Goal: Transaction & Acquisition: Download file/media

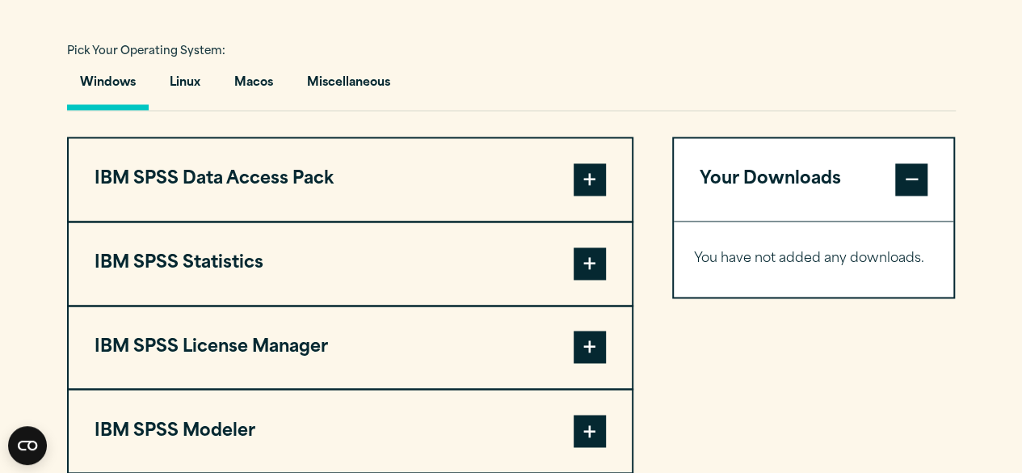
scroll to position [1171, 0]
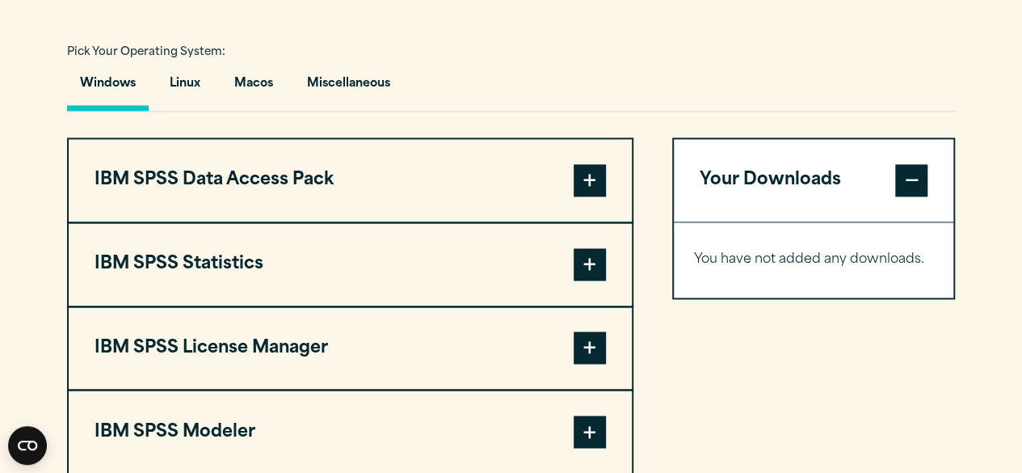
click at [407, 186] on button "IBM SPSS Data Access Pack" at bounding box center [350, 180] width 563 height 82
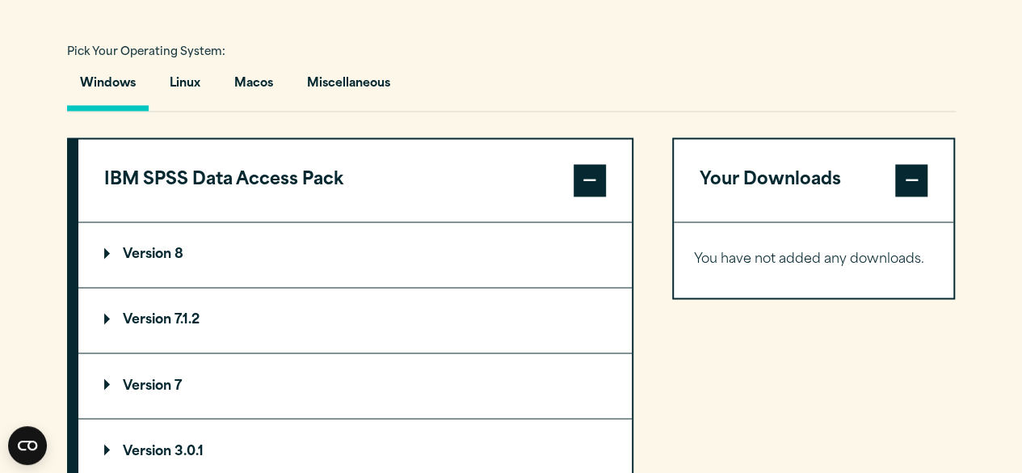
click at [407, 186] on button "IBM SPSS Data Access Pack" at bounding box center [354, 180] width 553 height 82
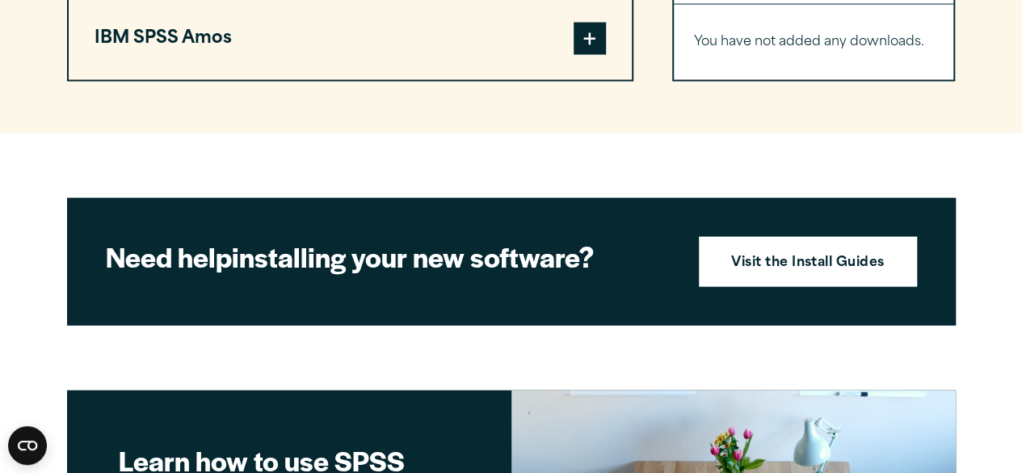
scroll to position [1181, 0]
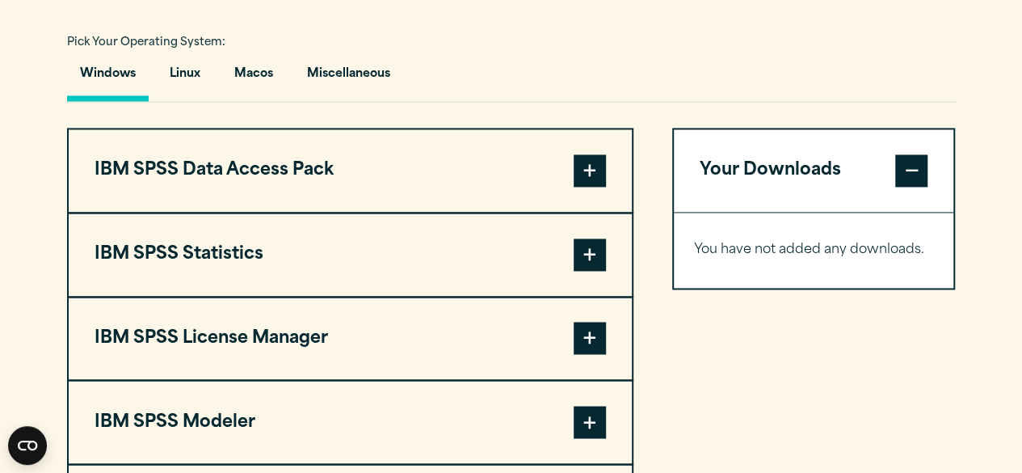
click at [121, 82] on button "Windows" at bounding box center [108, 78] width 82 height 46
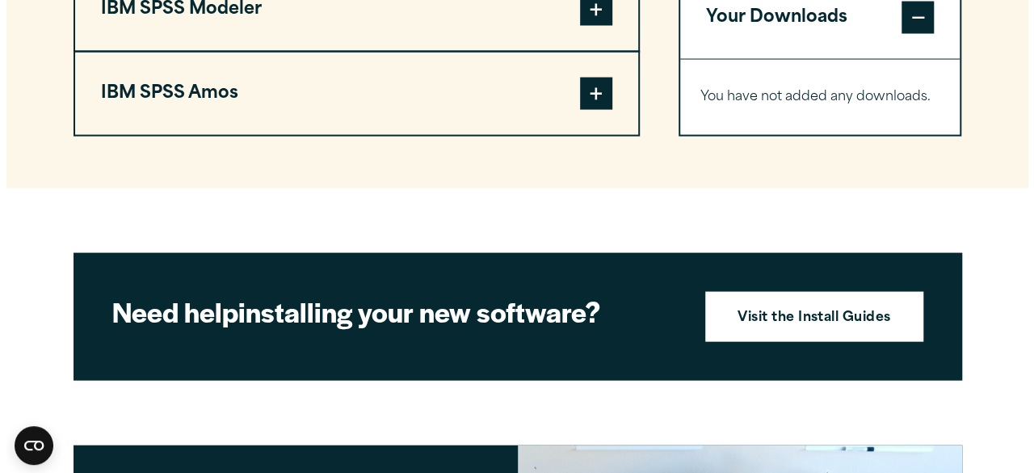
scroll to position [2075, 0]
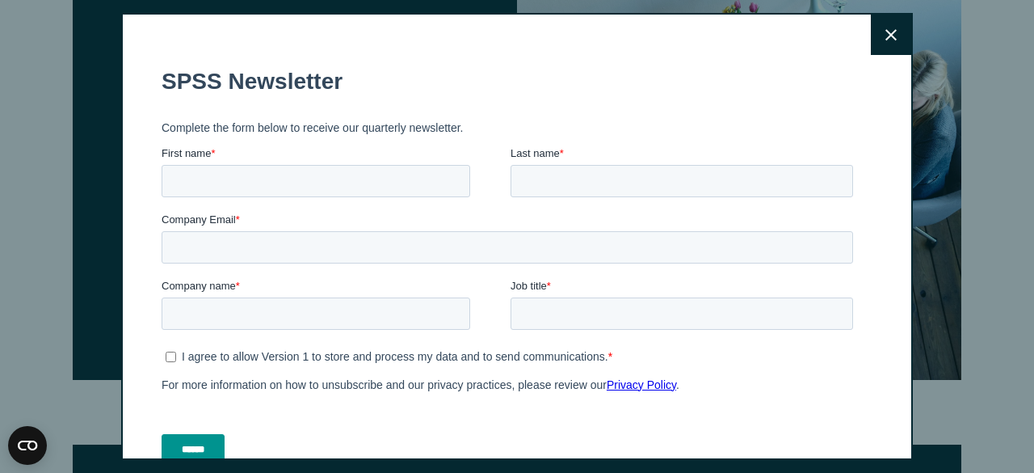
click at [875, 46] on button "Close" at bounding box center [891, 35] width 40 height 40
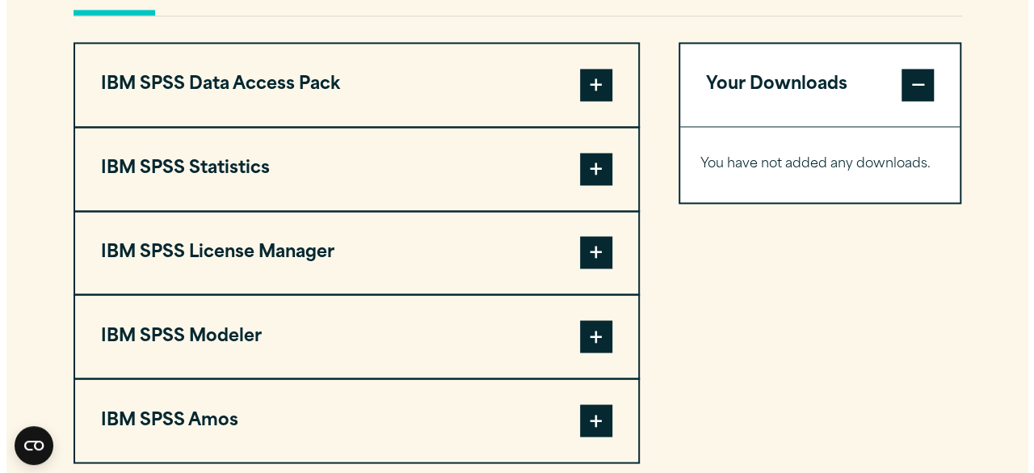
scroll to position [1268, 0]
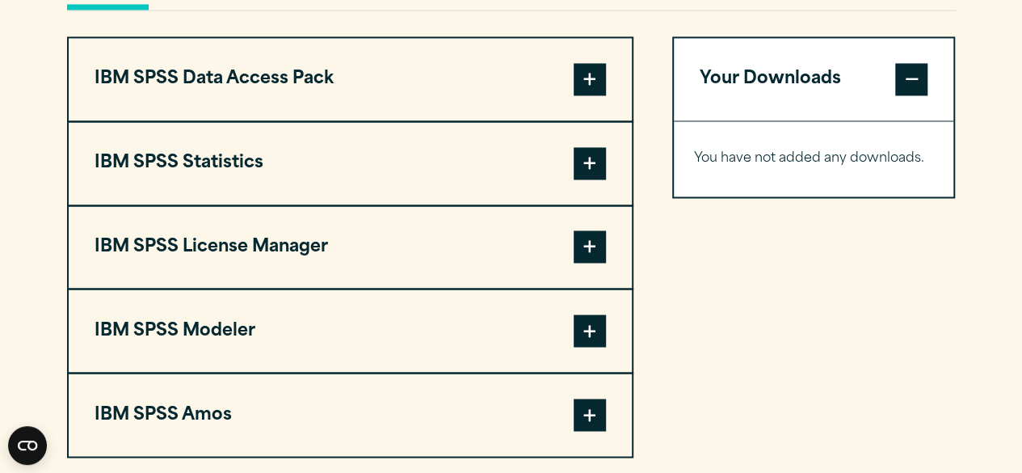
scroll to position [1276, 0]
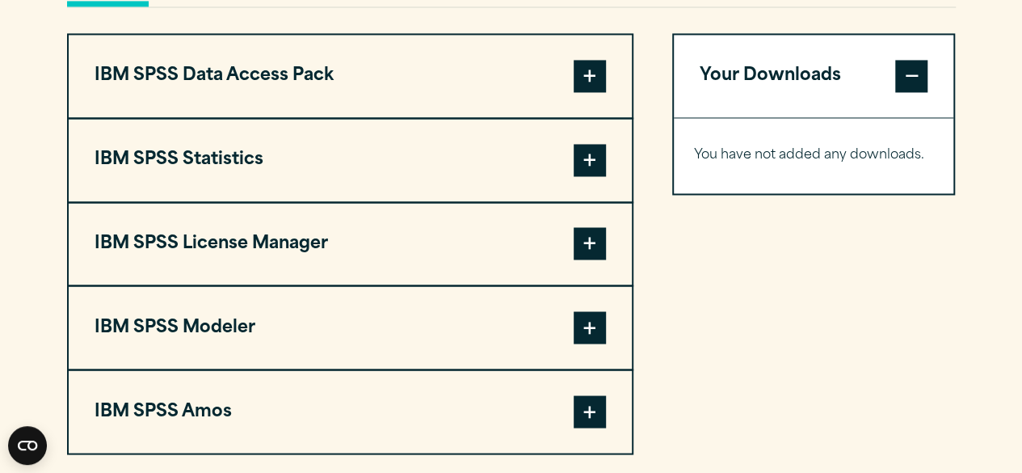
click at [526, 175] on button "IBM SPSS Statistics" at bounding box center [350, 160] width 563 height 82
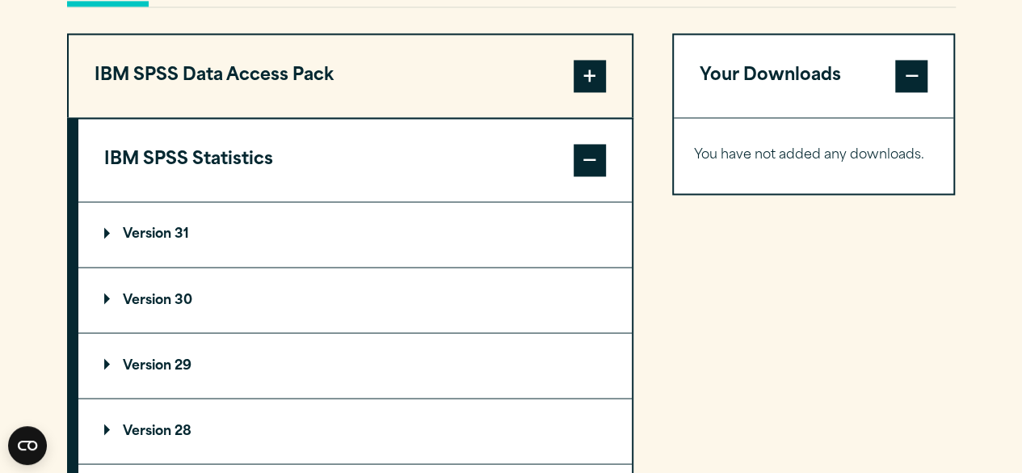
scroll to position [1410, 0]
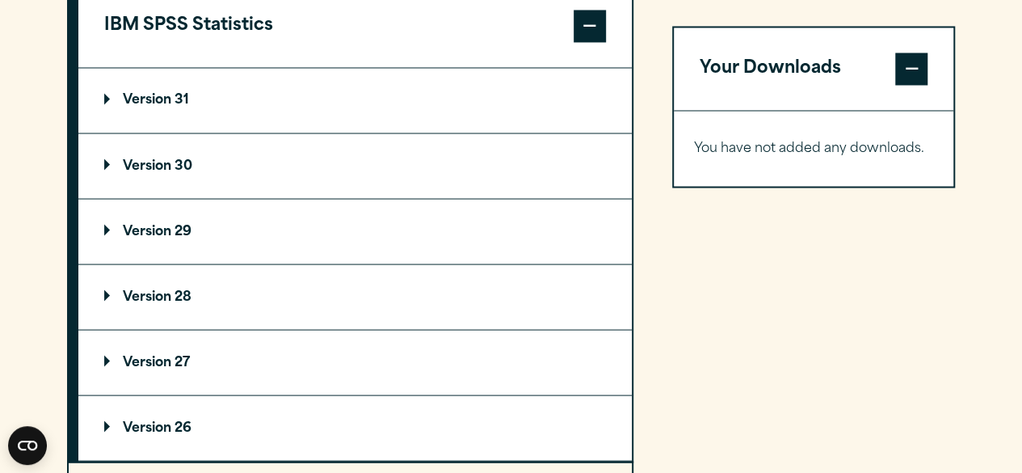
click at [296, 229] on summary "Version 29" at bounding box center [354, 231] width 553 height 65
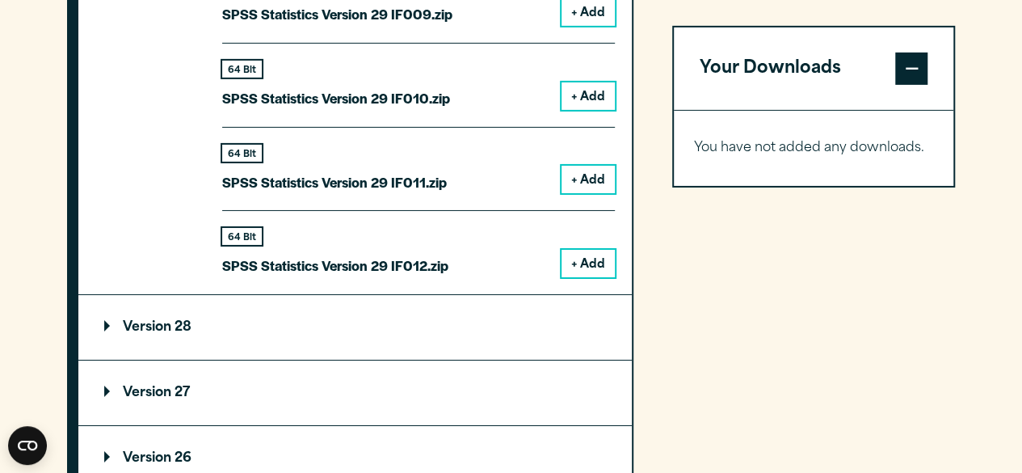
scroll to position [2639, 0]
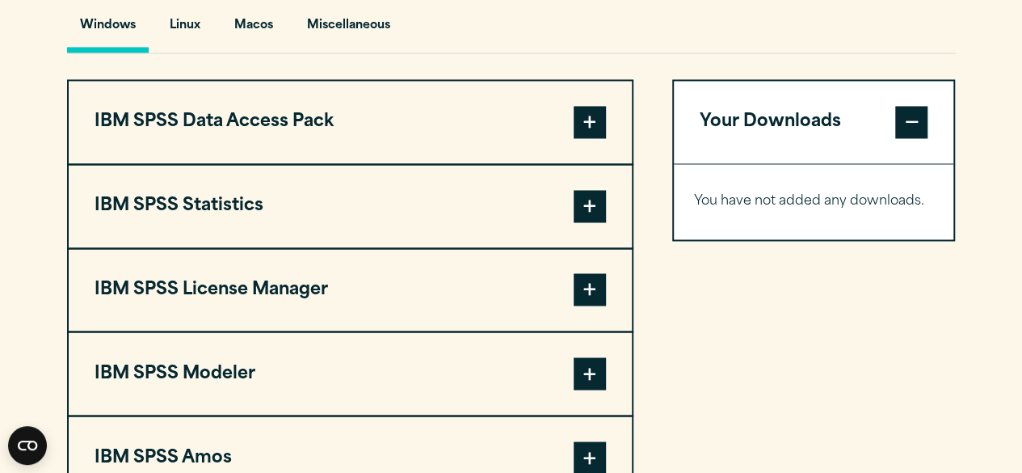
scroll to position [1231, 0]
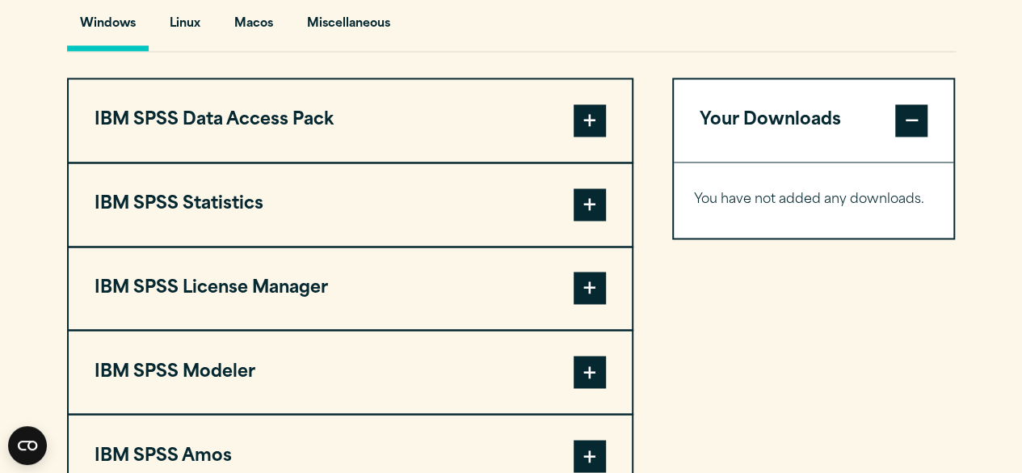
click at [367, 196] on button "IBM SPSS Statistics" at bounding box center [350, 204] width 563 height 82
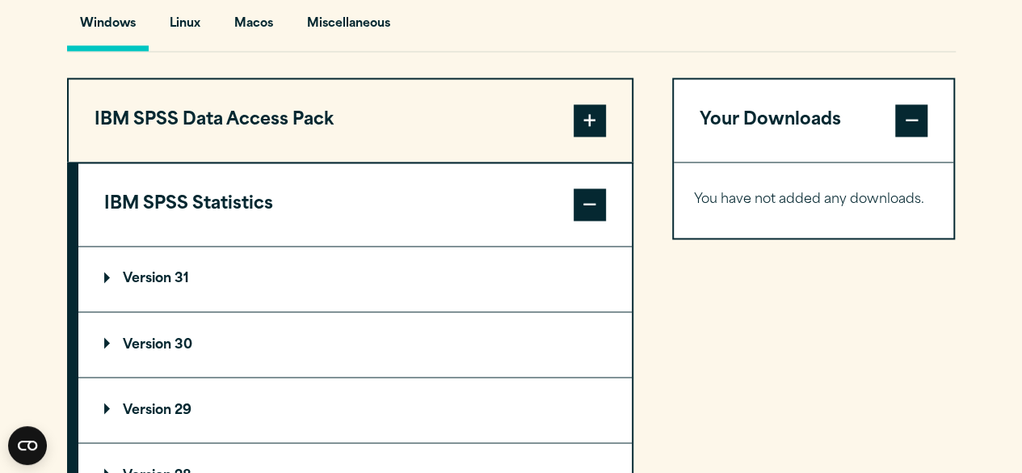
scroll to position [1361, 0]
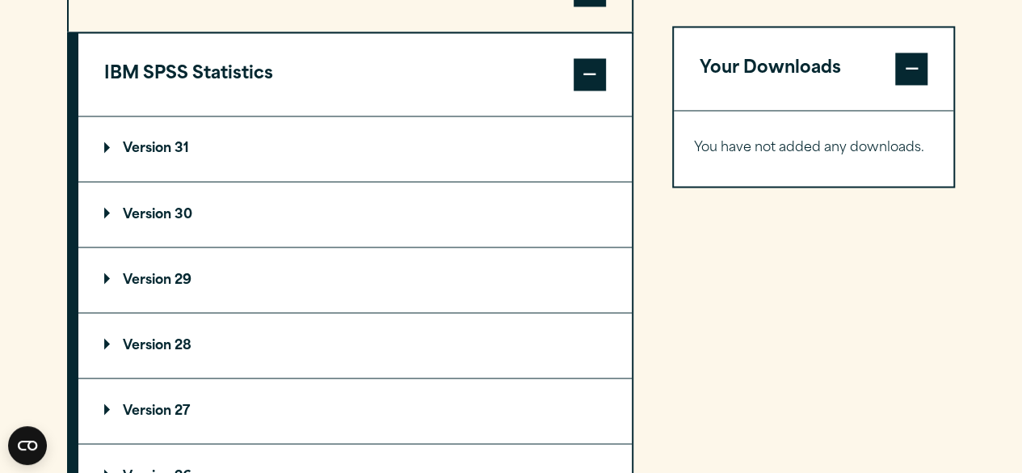
click at [222, 293] on summary "Version 29" at bounding box center [354, 279] width 553 height 65
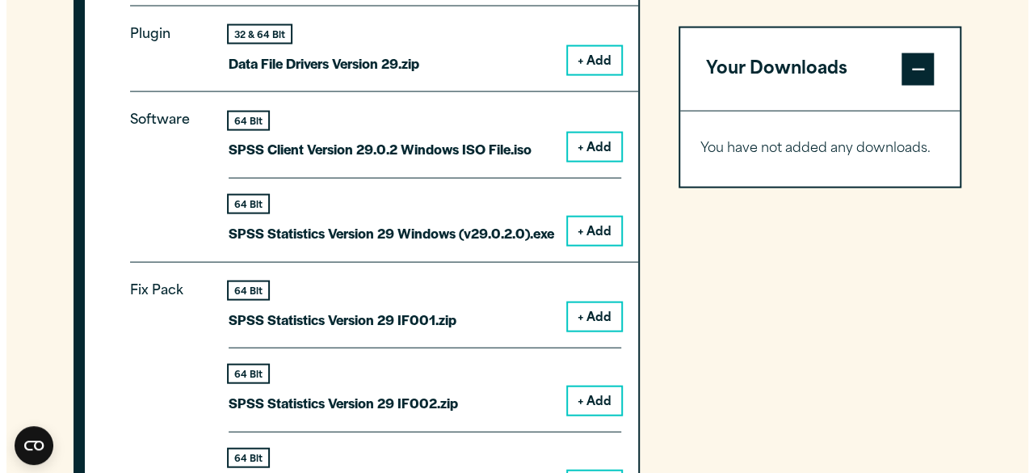
scroll to position [1702, 0]
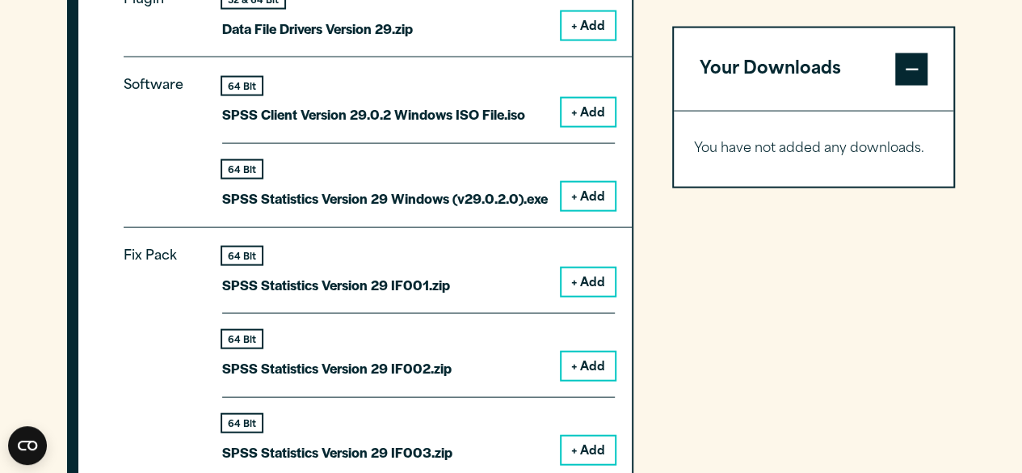
click at [576, 193] on button "+ Add" at bounding box center [587, 196] width 53 height 27
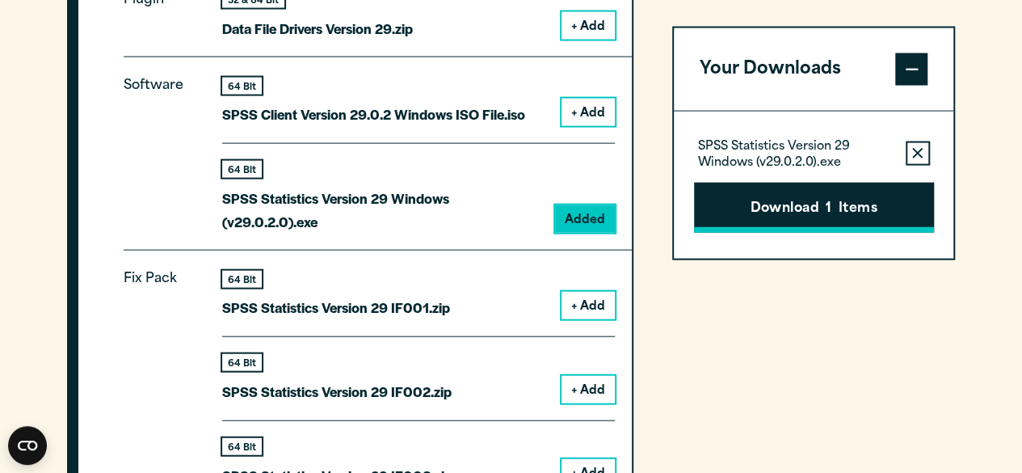
click at [813, 196] on button "Download 1 Items" at bounding box center [814, 207] width 240 height 50
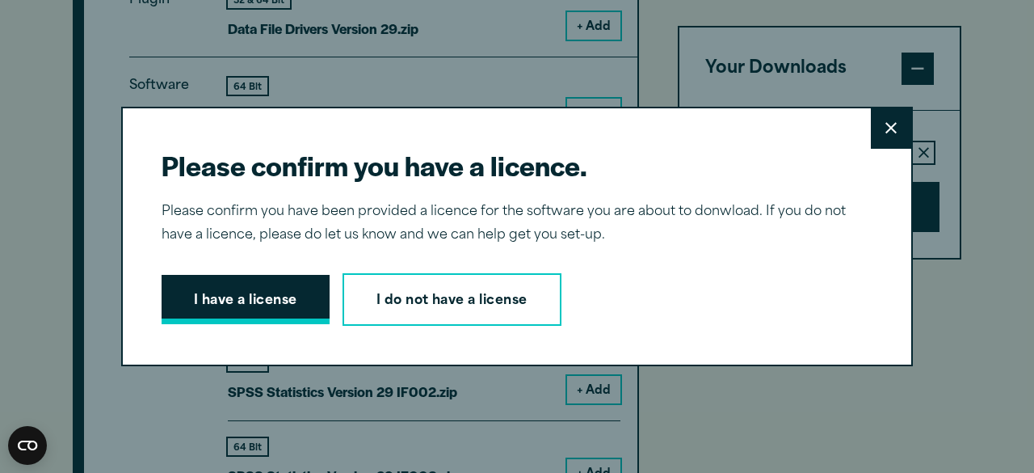
click at [263, 288] on button "I have a license" at bounding box center [246, 300] width 168 height 50
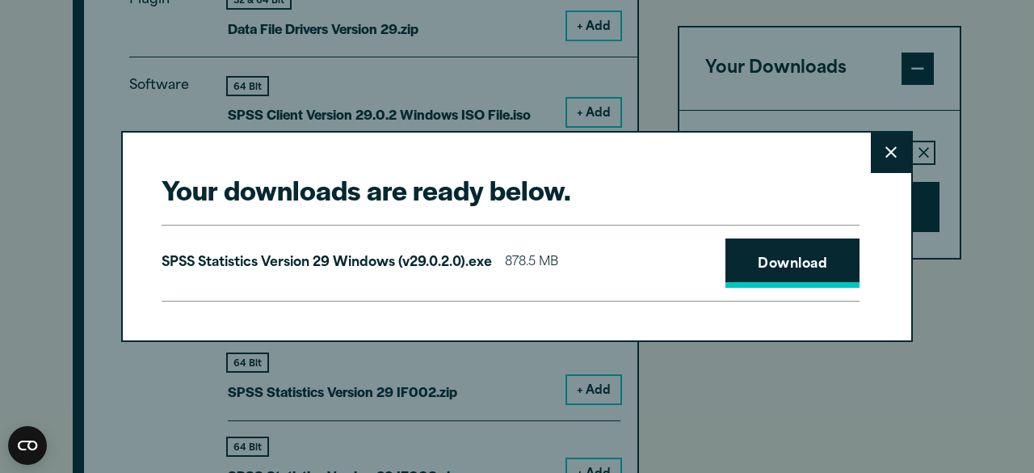
click at [763, 242] on link "Download" at bounding box center [792, 263] width 134 height 50
